Goal: Information Seeking & Learning: Learn about a topic

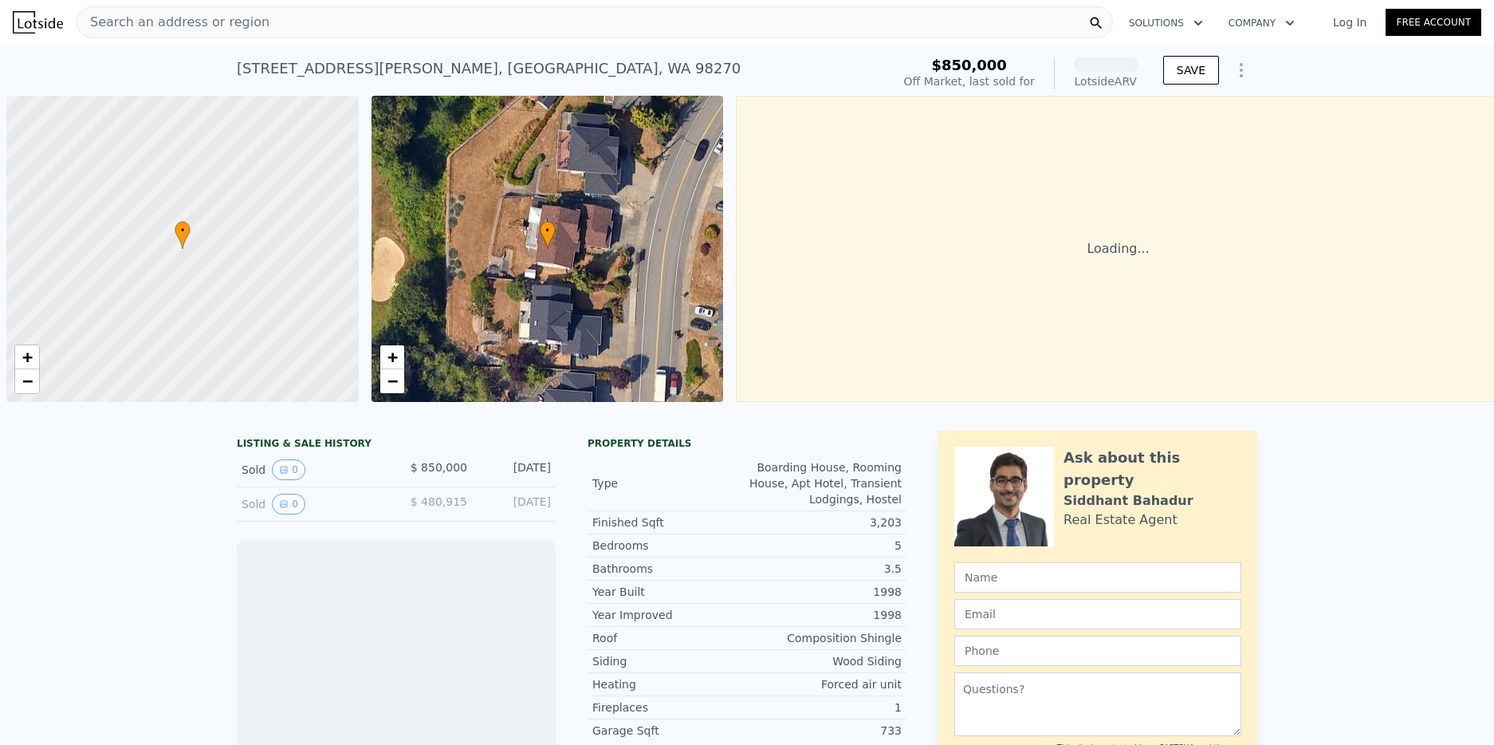
scroll to position [0, 6]
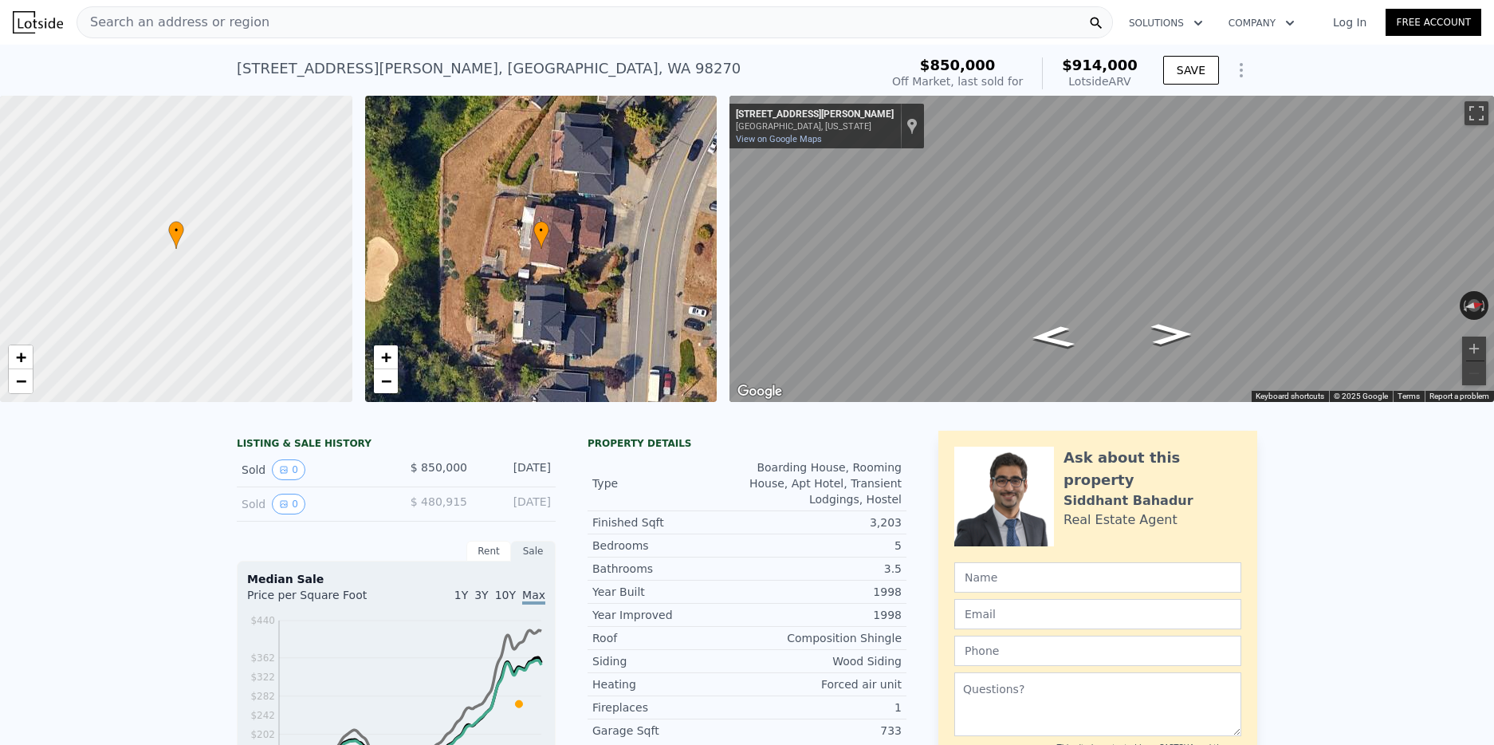
click at [207, 24] on span "Search an address or region" at bounding box center [173, 22] width 192 height 19
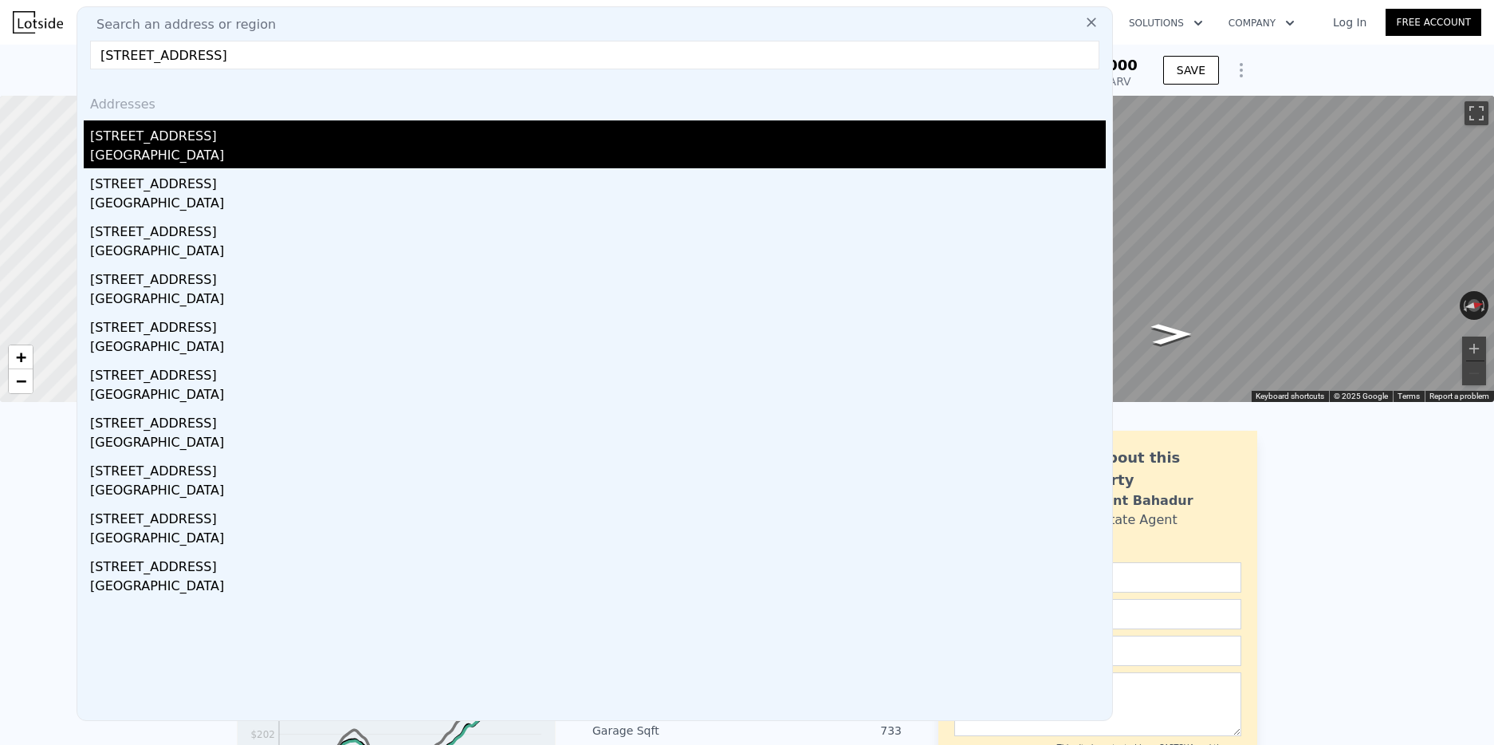
type input "[STREET_ADDRESS]"
click at [151, 134] on div "[STREET_ADDRESS]" at bounding box center [598, 133] width 1016 height 26
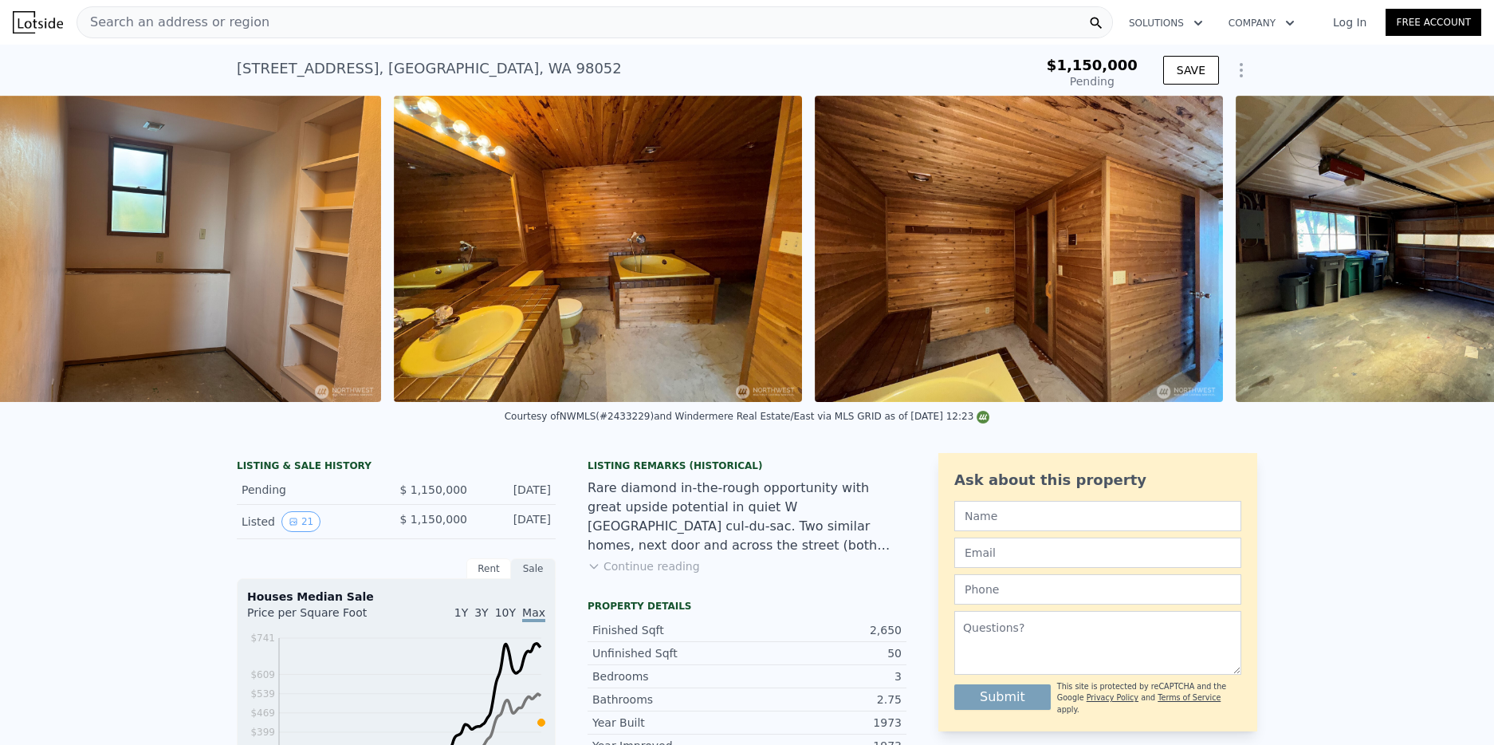
scroll to position [0, 7467]
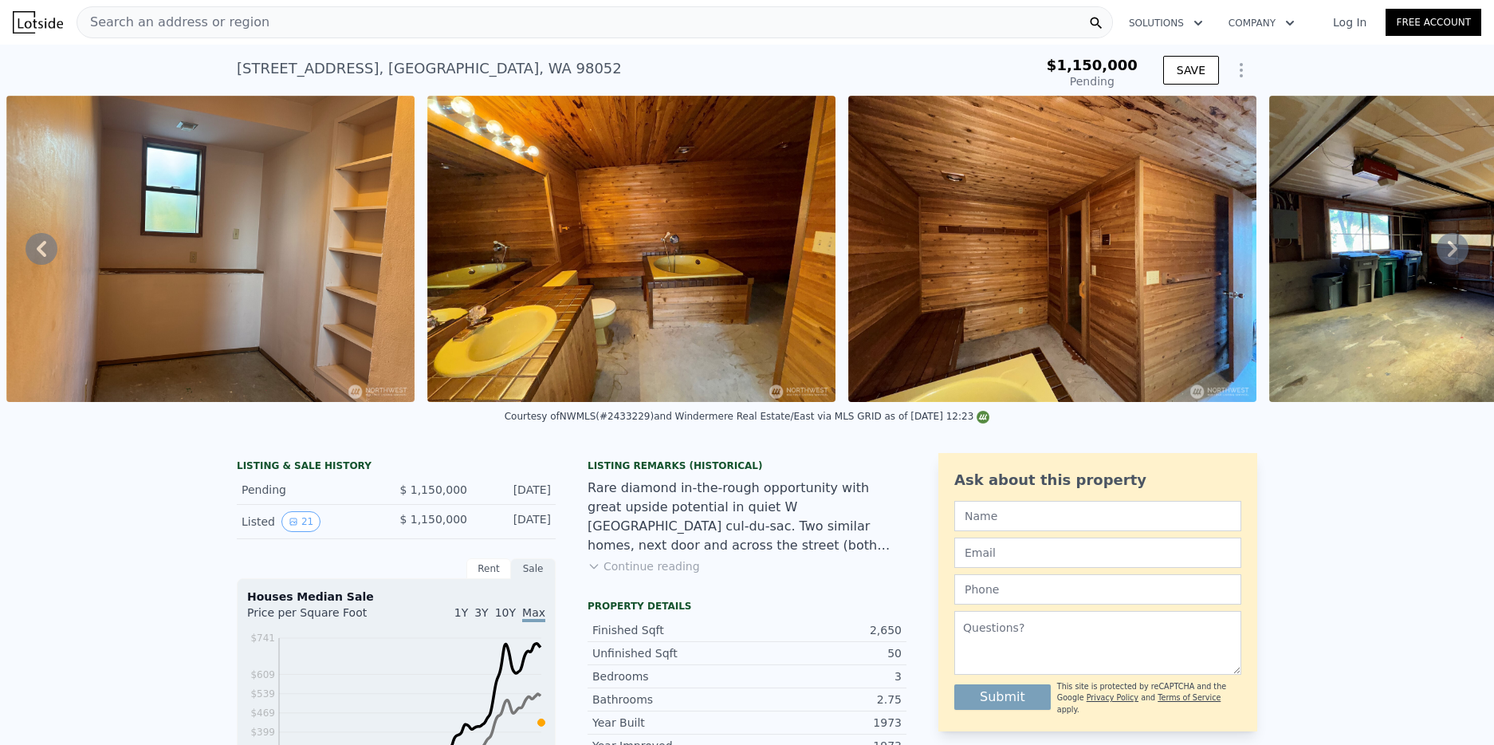
click at [607, 293] on img at bounding box center [631, 249] width 408 height 306
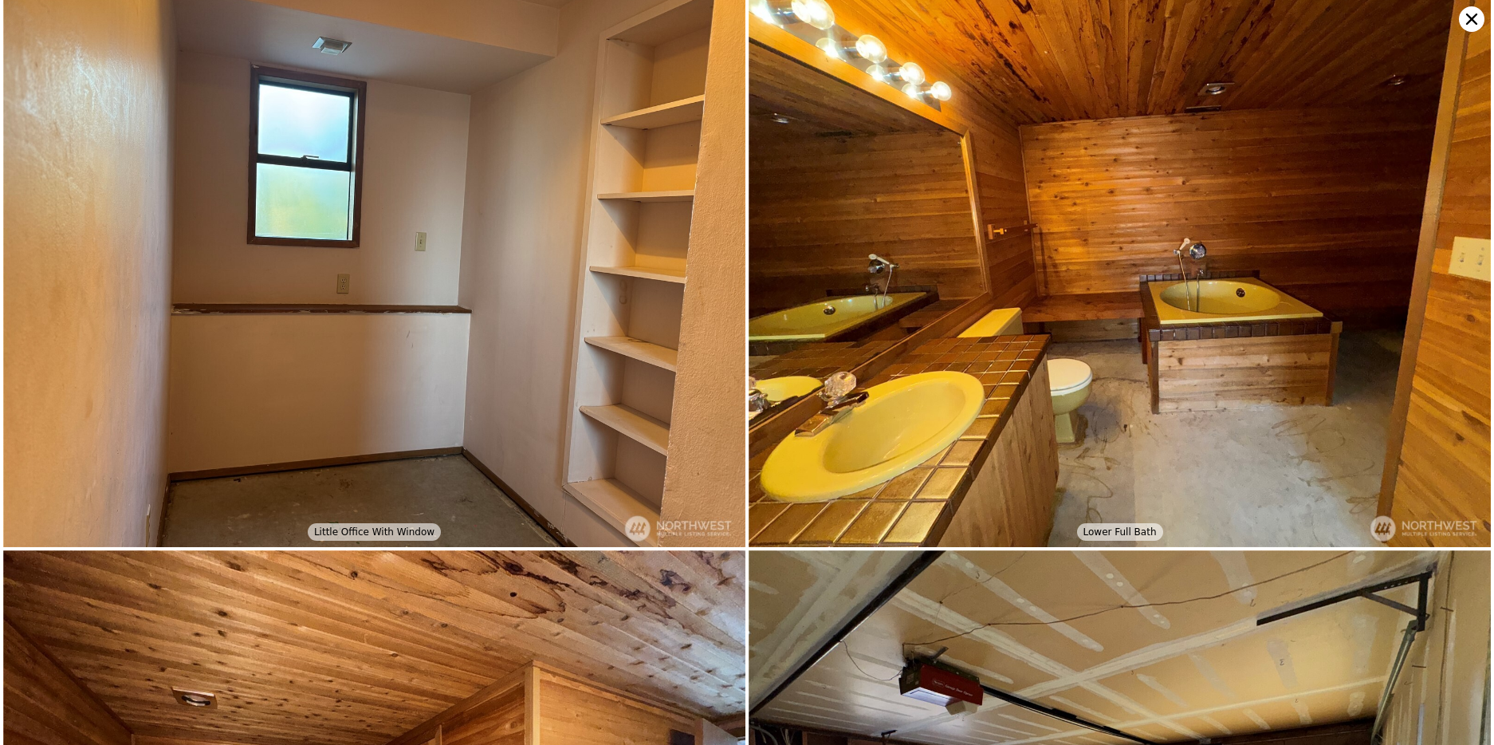
scroll to position [4480, 0]
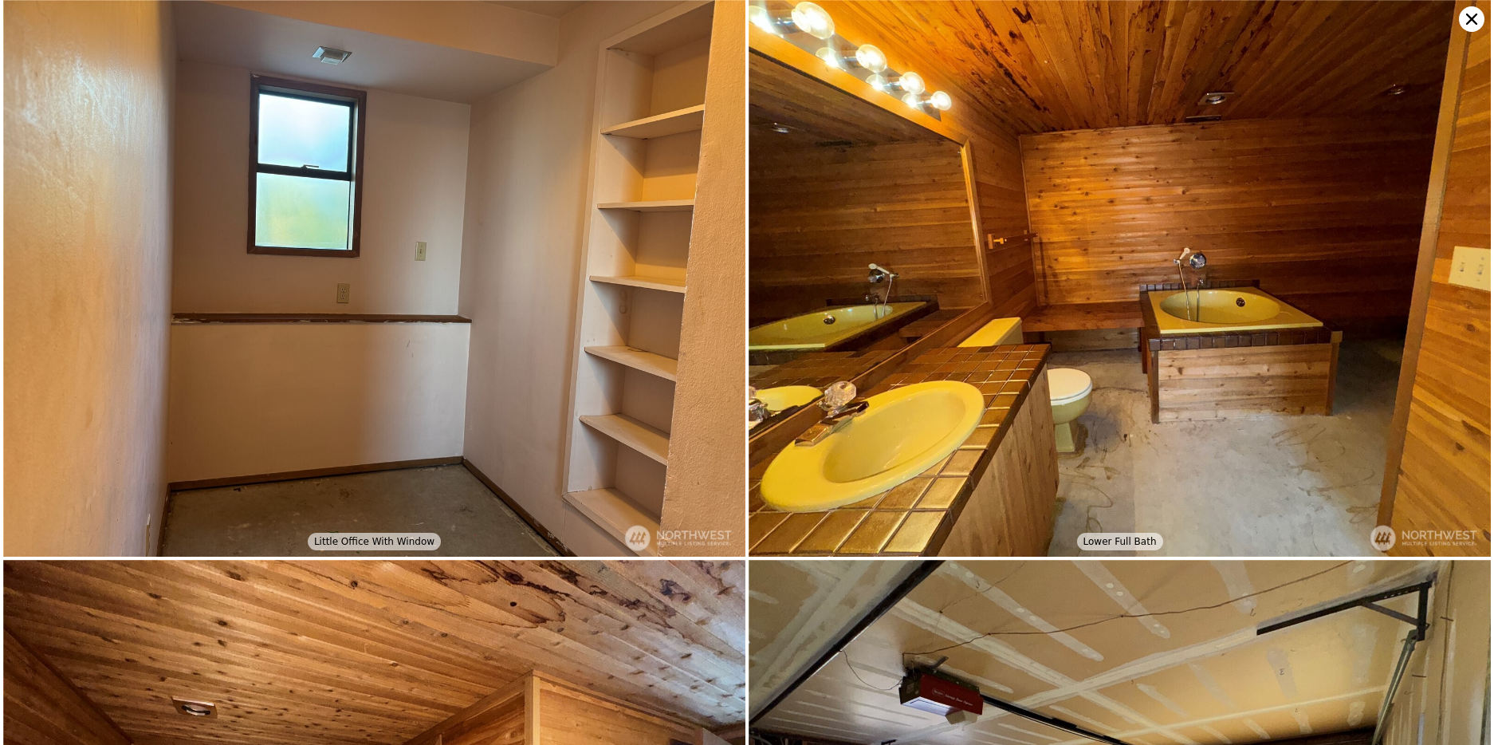
type input "$ 1,782,000"
type input "$ 375,286"
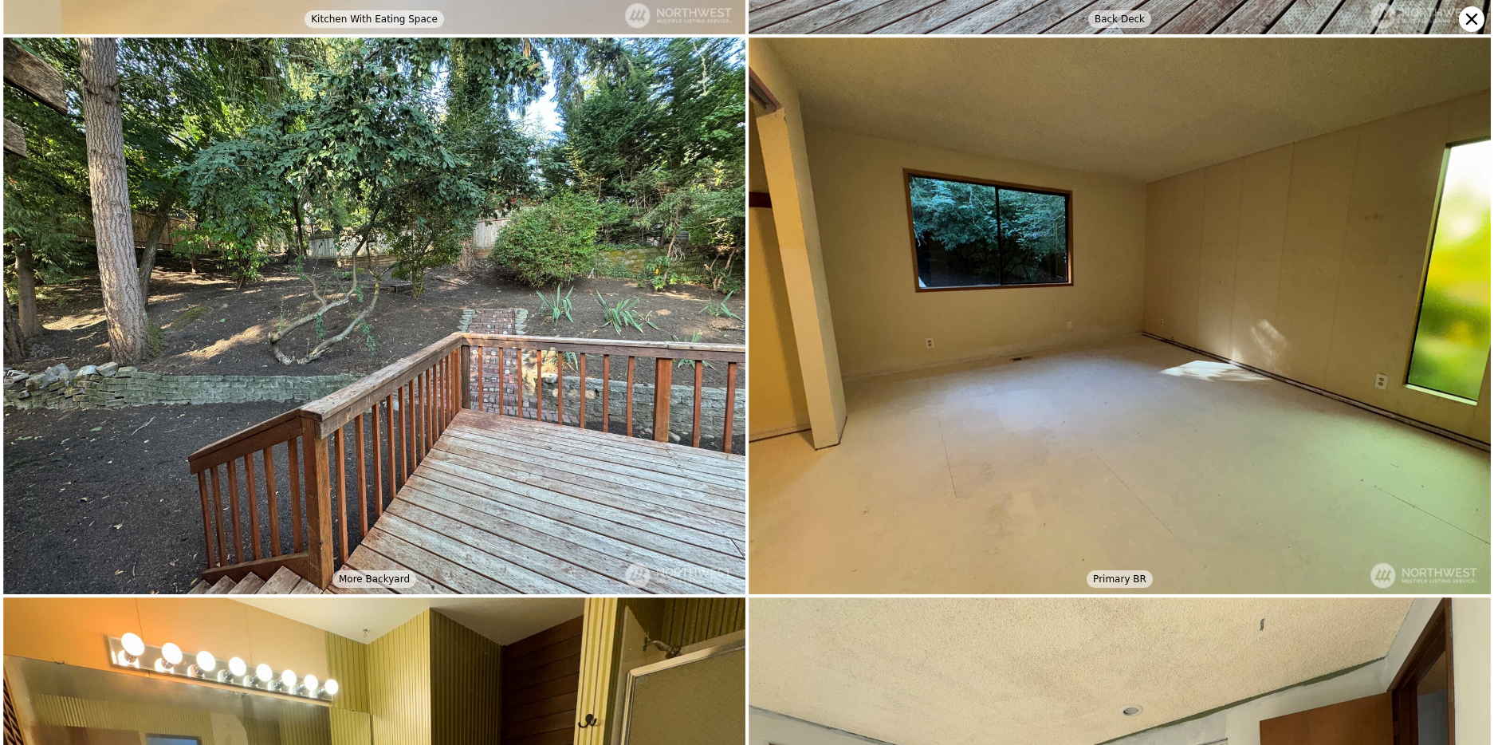
scroll to position [2240, 0]
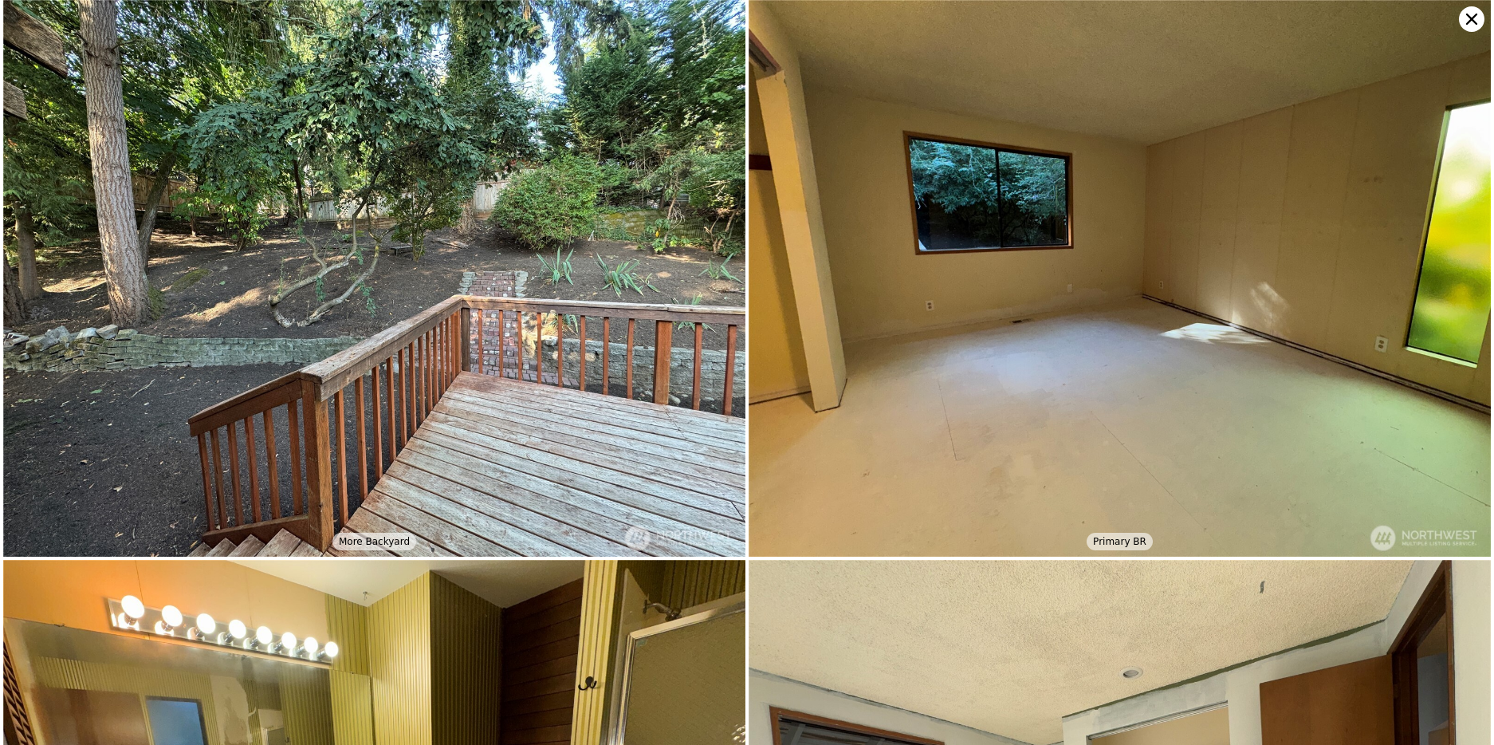
click at [1464, 25] on icon at bounding box center [1472, 19] width 26 height 26
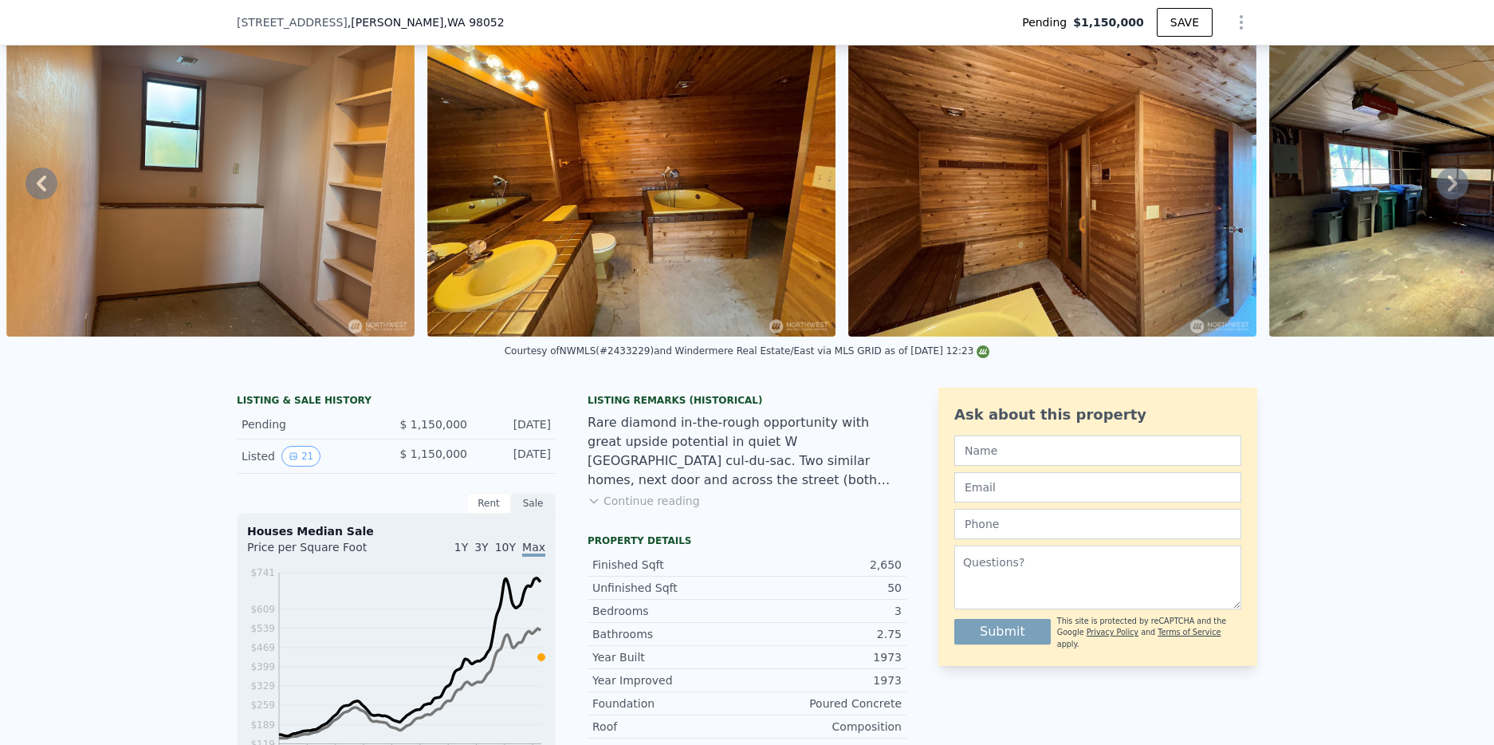
scroll to position [73, 0]
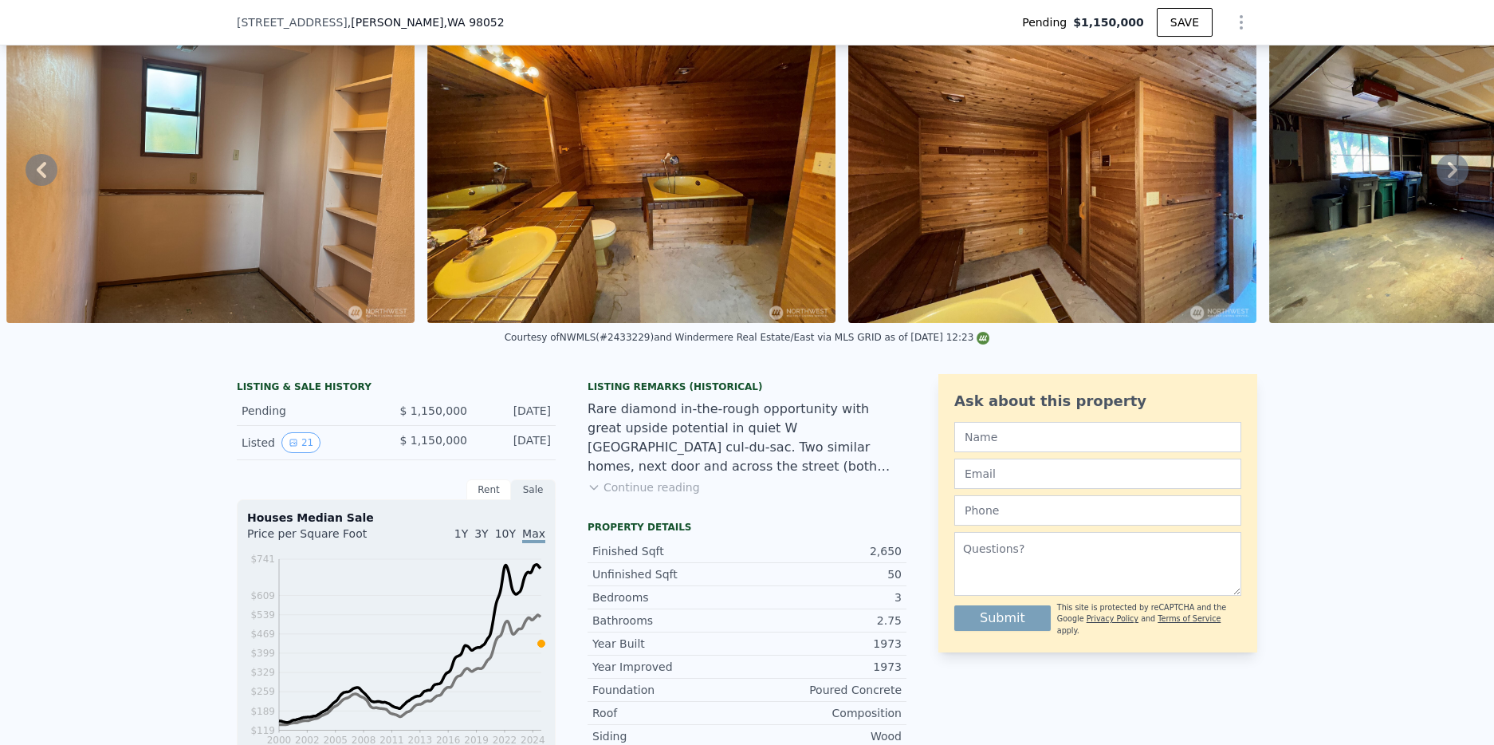
click at [1186, 219] on img at bounding box center [1053, 170] width 408 height 306
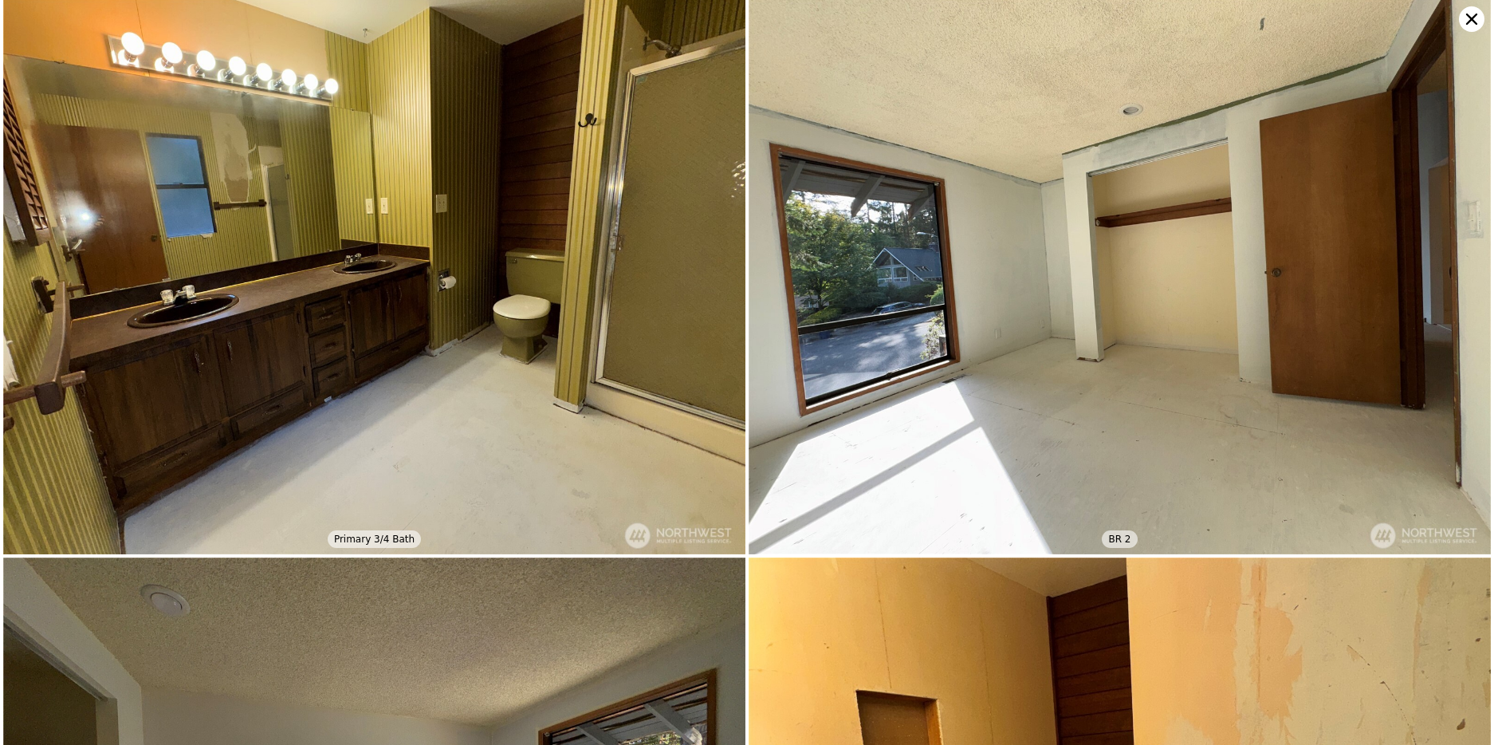
scroll to position [2800, 0]
